Goal: Information Seeking & Learning: Learn about a topic

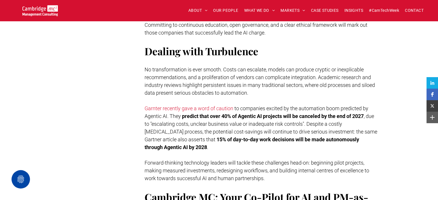
scroll to position [887, 0]
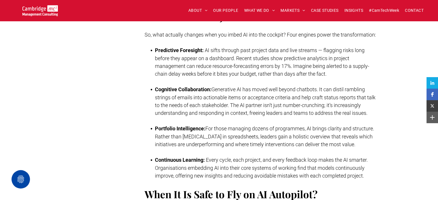
scroll to position [514, 0]
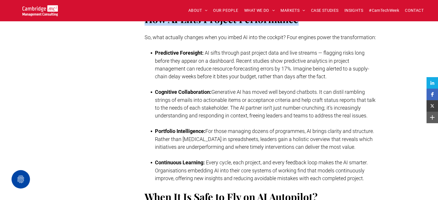
drag, startPoint x: 145, startPoint y: 26, endPoint x: 306, endPoint y: 26, distance: 161.3
click at [306, 26] on h2 "How AI Lifts Project Performance" at bounding box center [261, 19] width 233 height 14
copy span "How AI Lifts Project Performance"
